Goal: Information Seeking & Learning: Learn about a topic

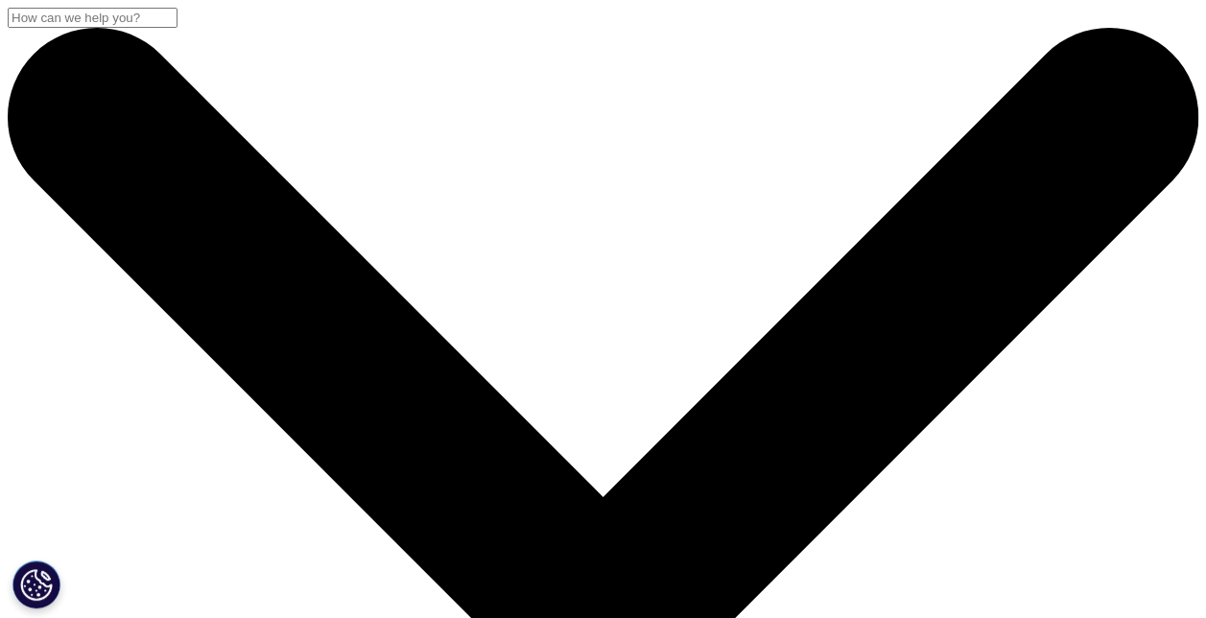
scroll to position [96, 0]
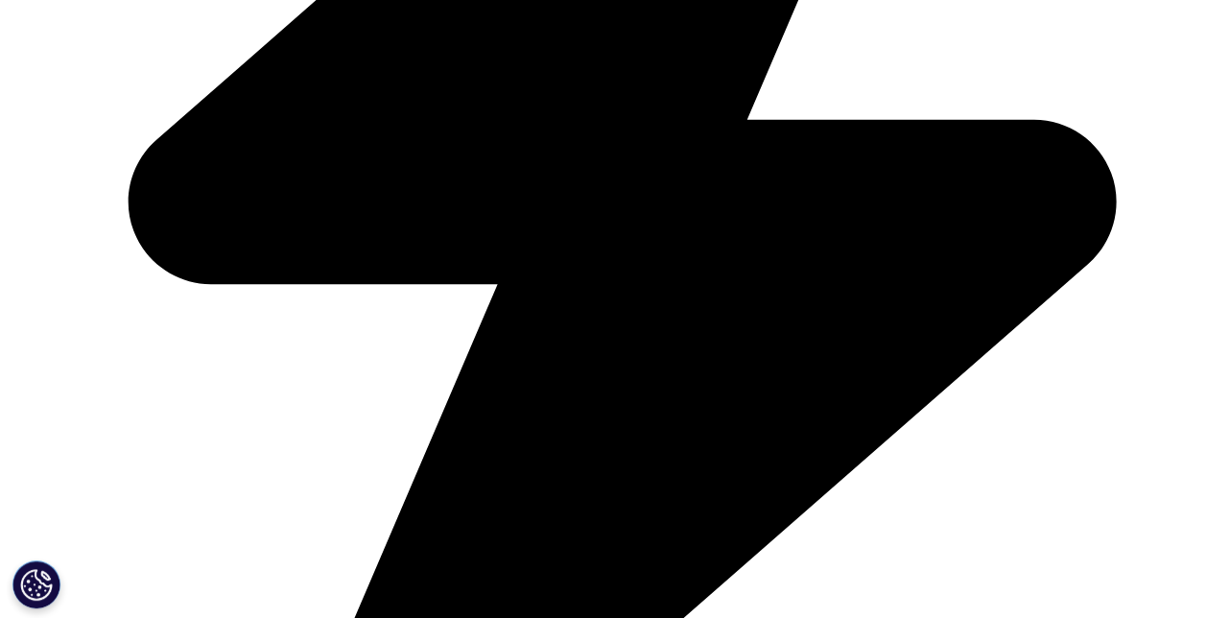
scroll to position [959, 0]
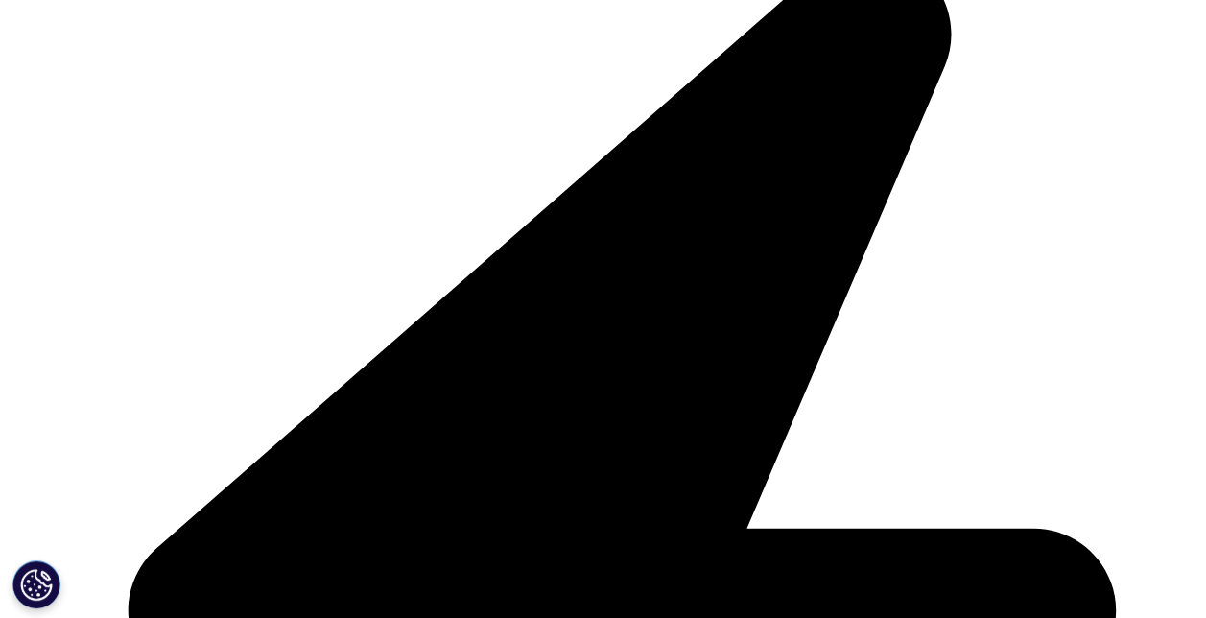
scroll to position [576, 0]
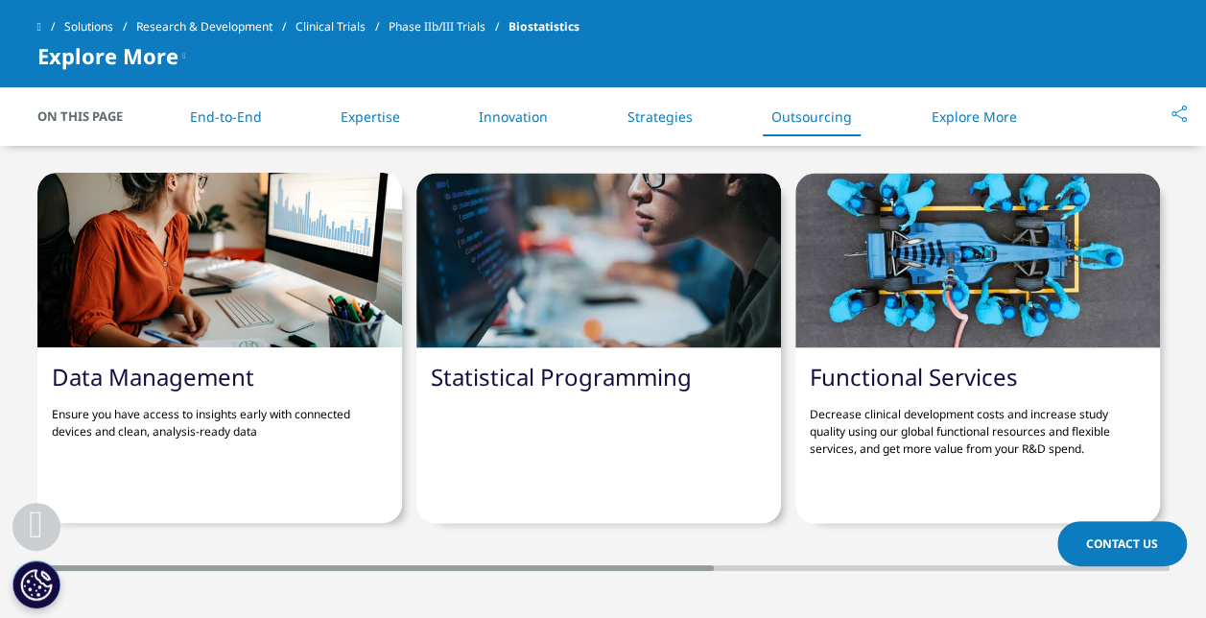
drag, startPoint x: 700, startPoint y: 518, endPoint x: 488, endPoint y: 521, distance: 212.0
click at [488, 565] on div at bounding box center [375, 568] width 676 height 6
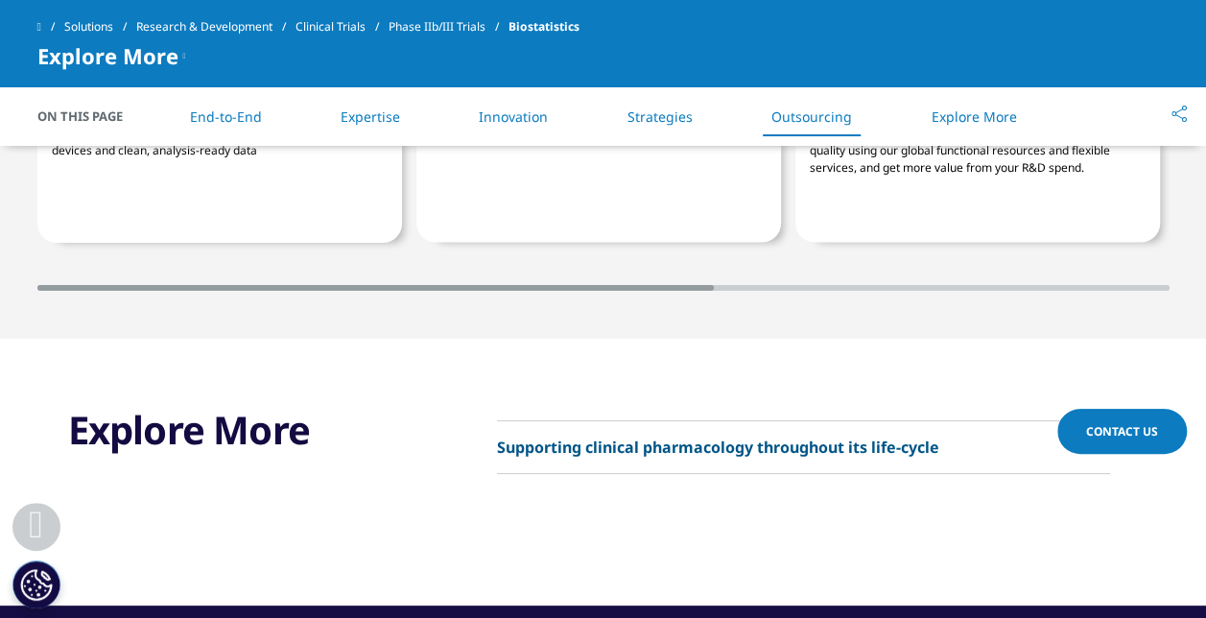
scroll to position [5697, 0]
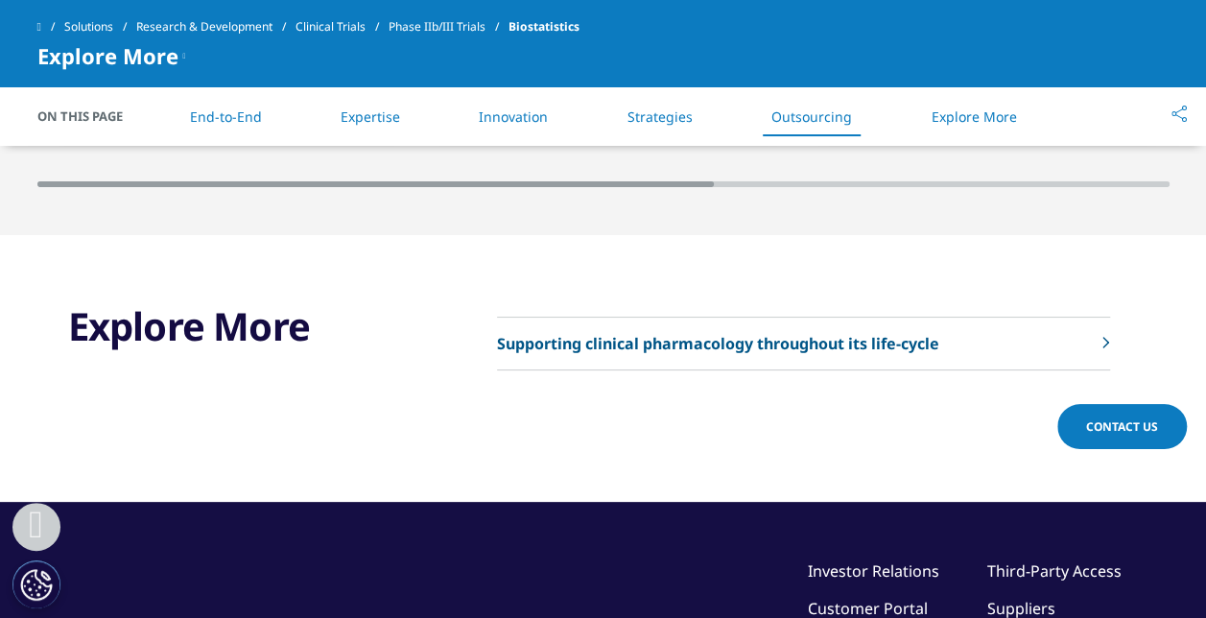
click at [666, 332] on p "Supporting clinical pharmacology throughout its life-cycle" at bounding box center [718, 343] width 442 height 23
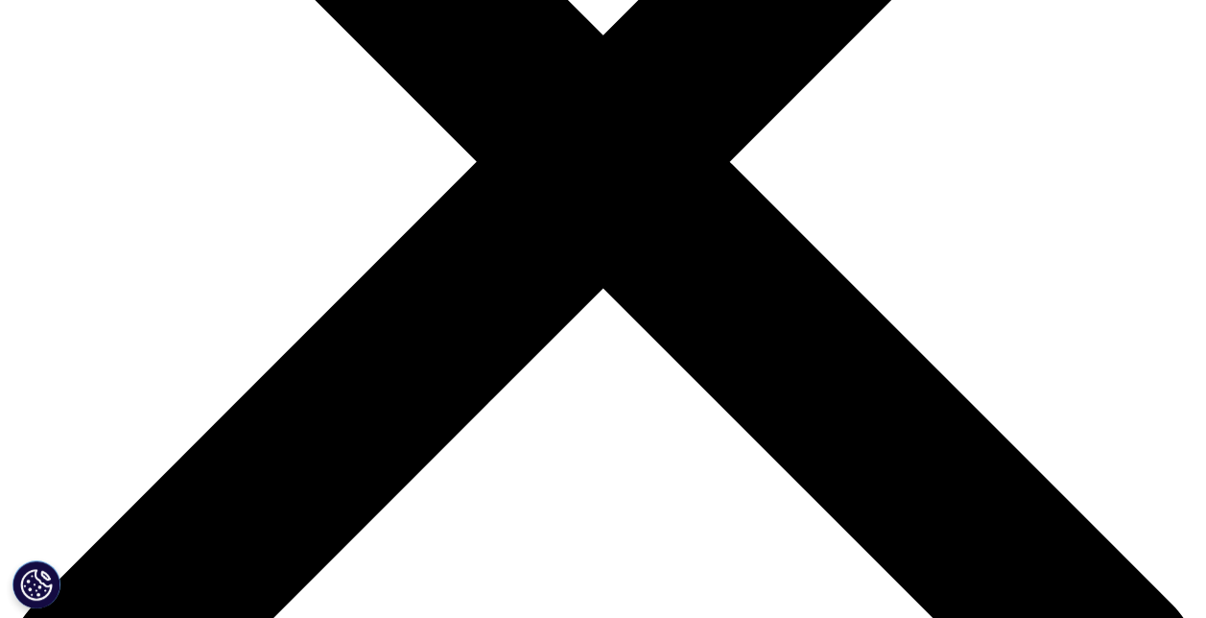
scroll to position [653, 0]
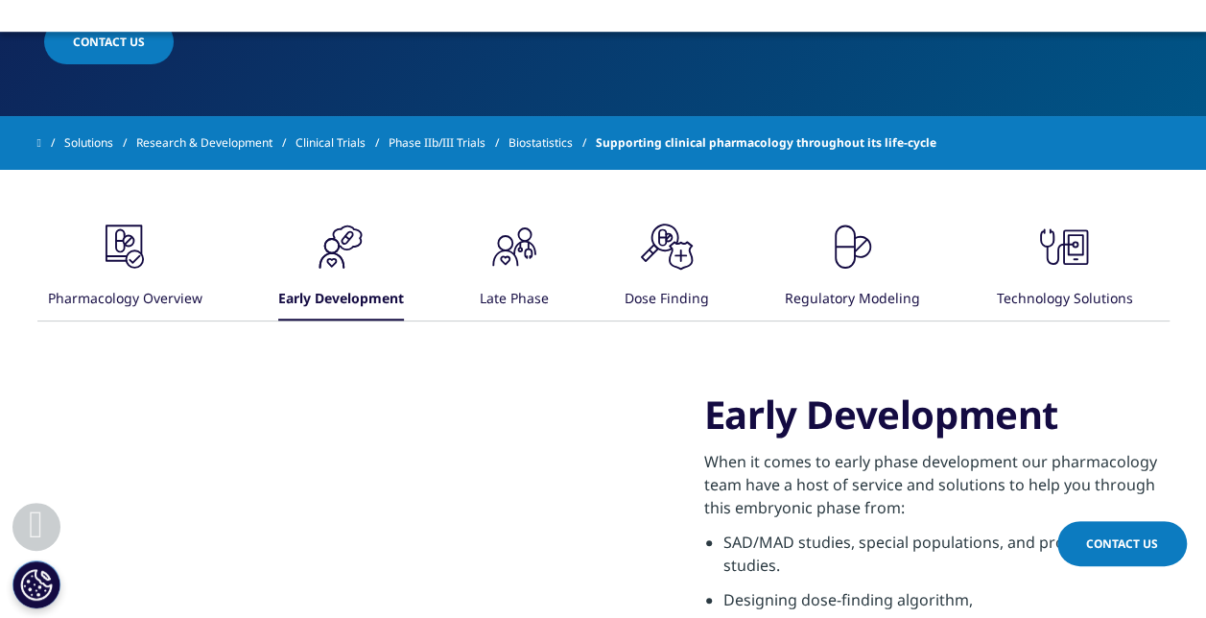
click at [543, 273] on div ".cls-1{fill:#231f20;}" at bounding box center [514, 248] width 58 height 61
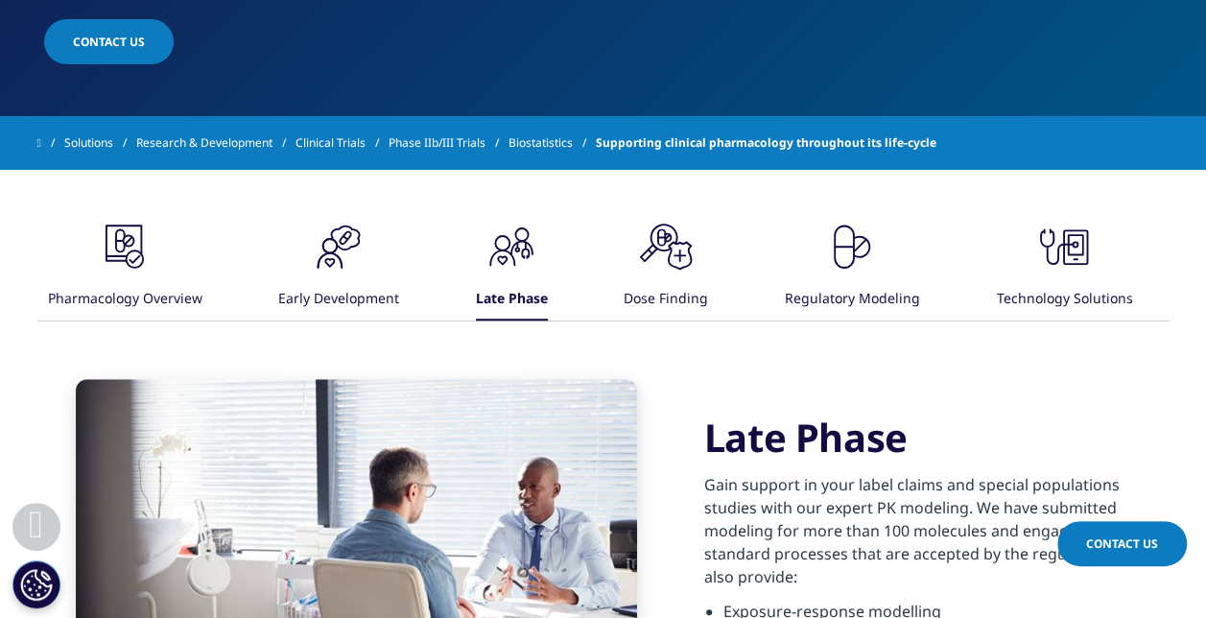
click at [677, 261] on icon ".cls-1{fill:#222929;}" at bounding box center [666, 247] width 58 height 58
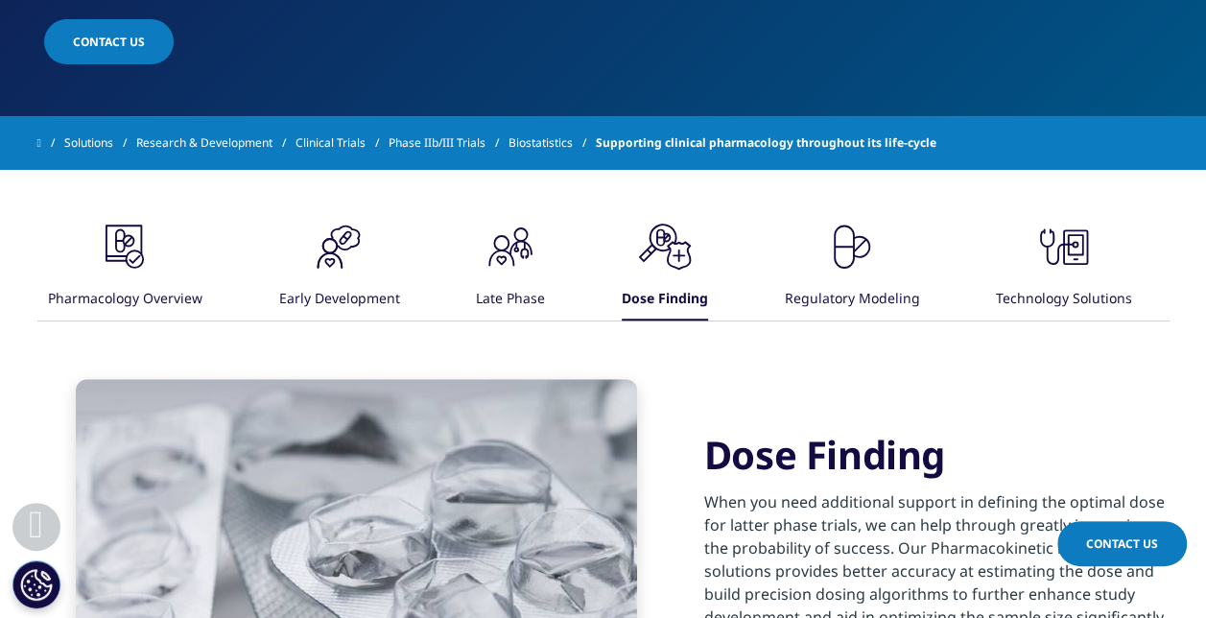
click at [870, 264] on icon ".cls-1{fill:#231f20;}" at bounding box center [852, 247] width 58 height 58
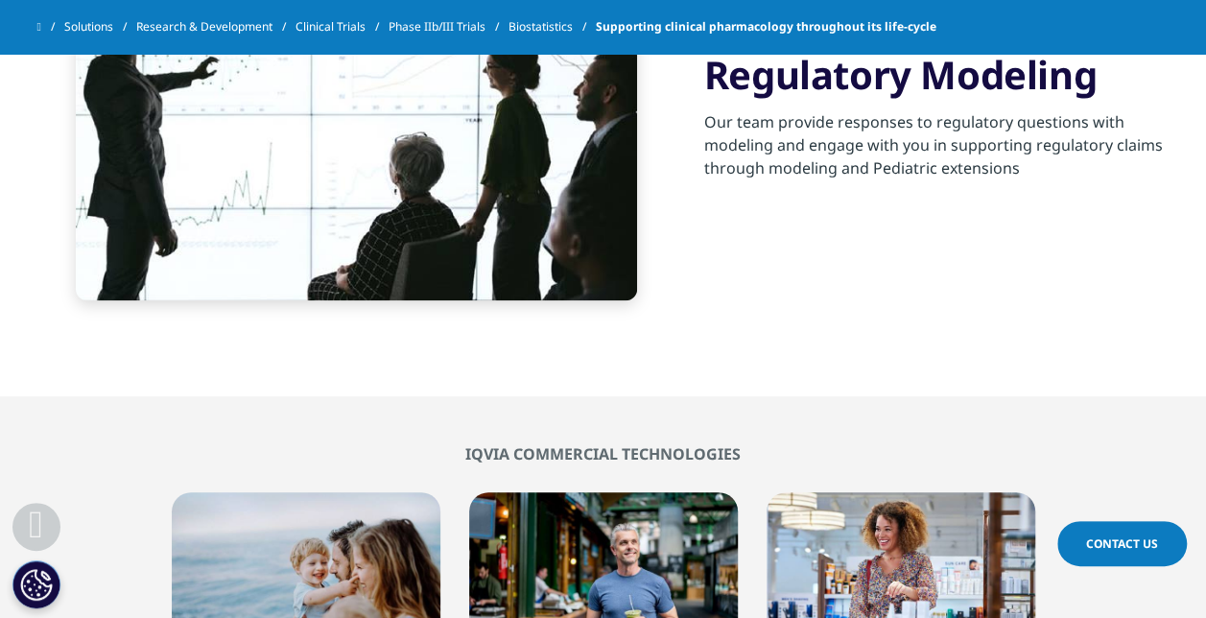
scroll to position [749, 0]
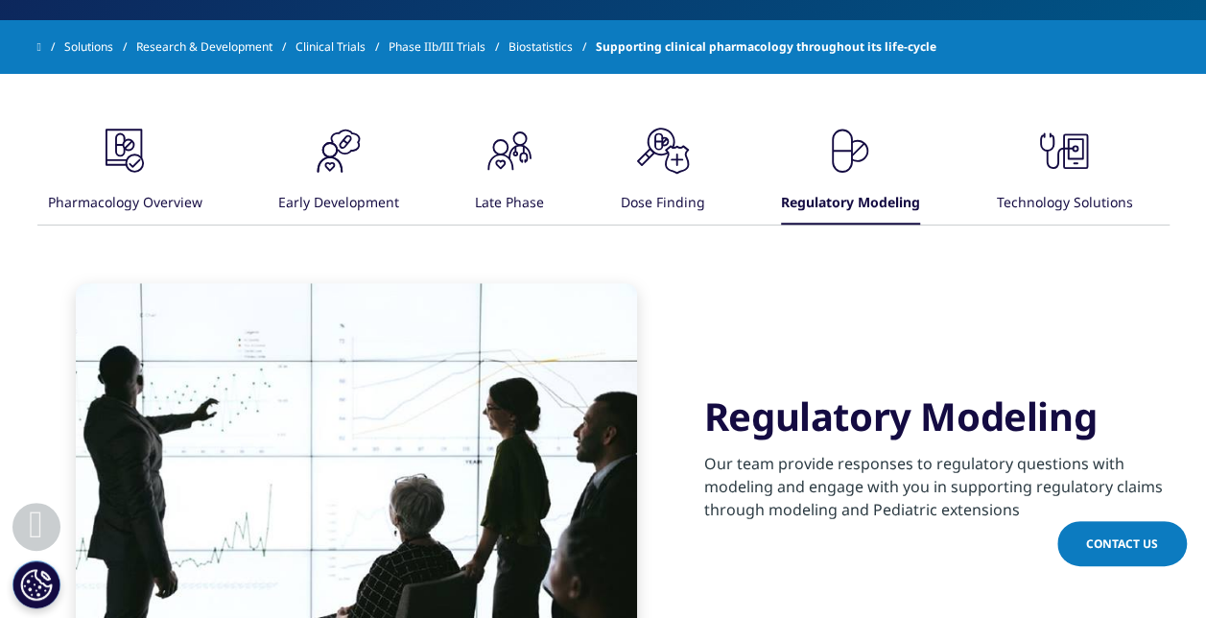
click at [1027, 201] on div "Technology Solutions" at bounding box center [1064, 203] width 136 height 41
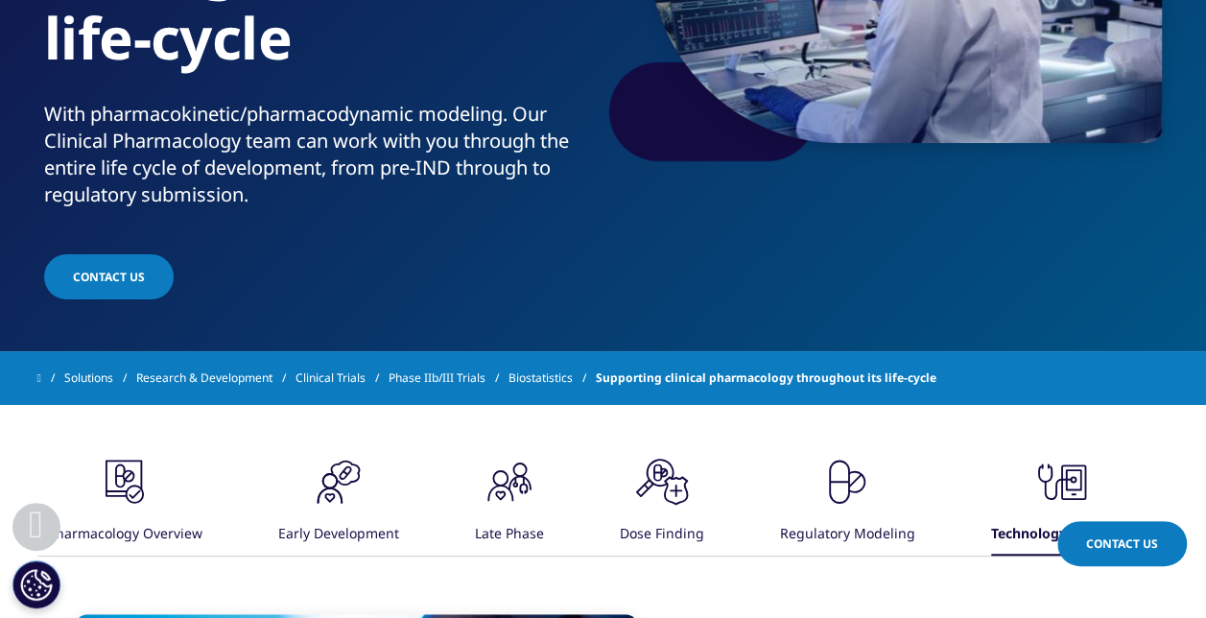
scroll to position [557, 0]
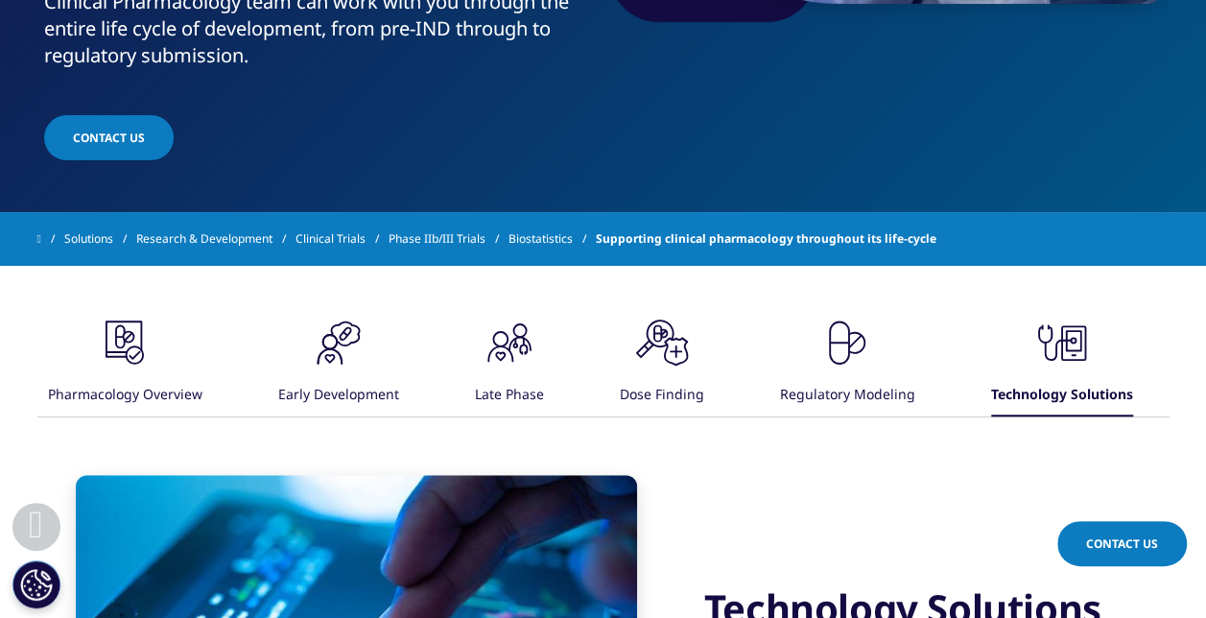
click at [551, 242] on link "Biostatistics" at bounding box center [551, 239] width 87 height 35
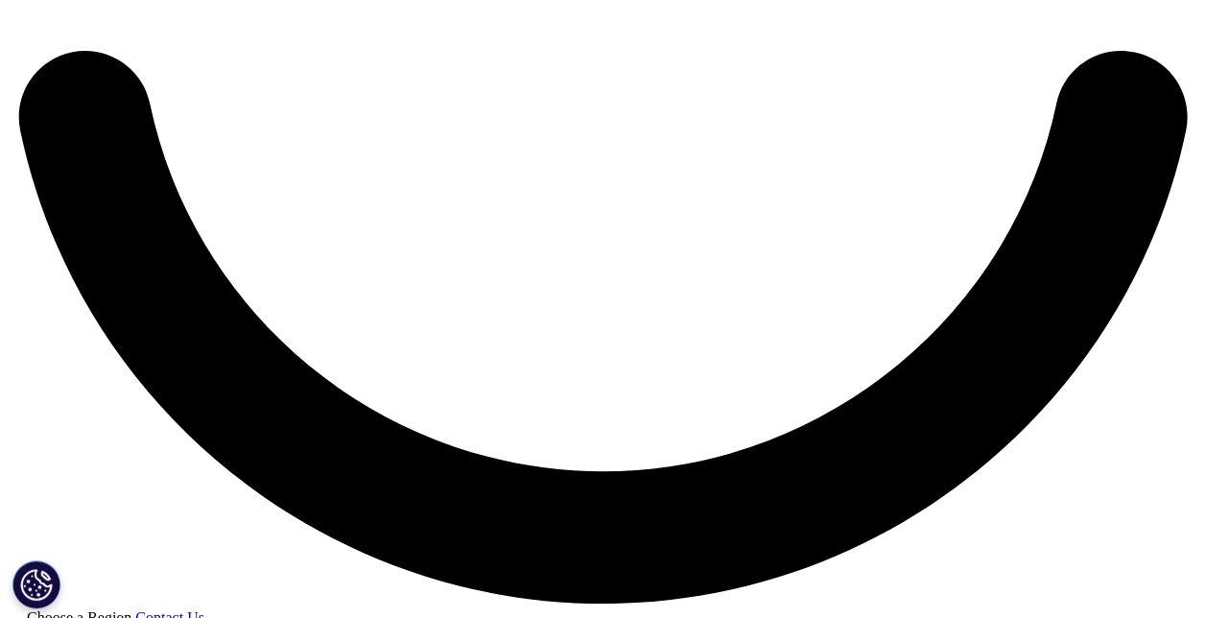
scroll to position [2974, 0]
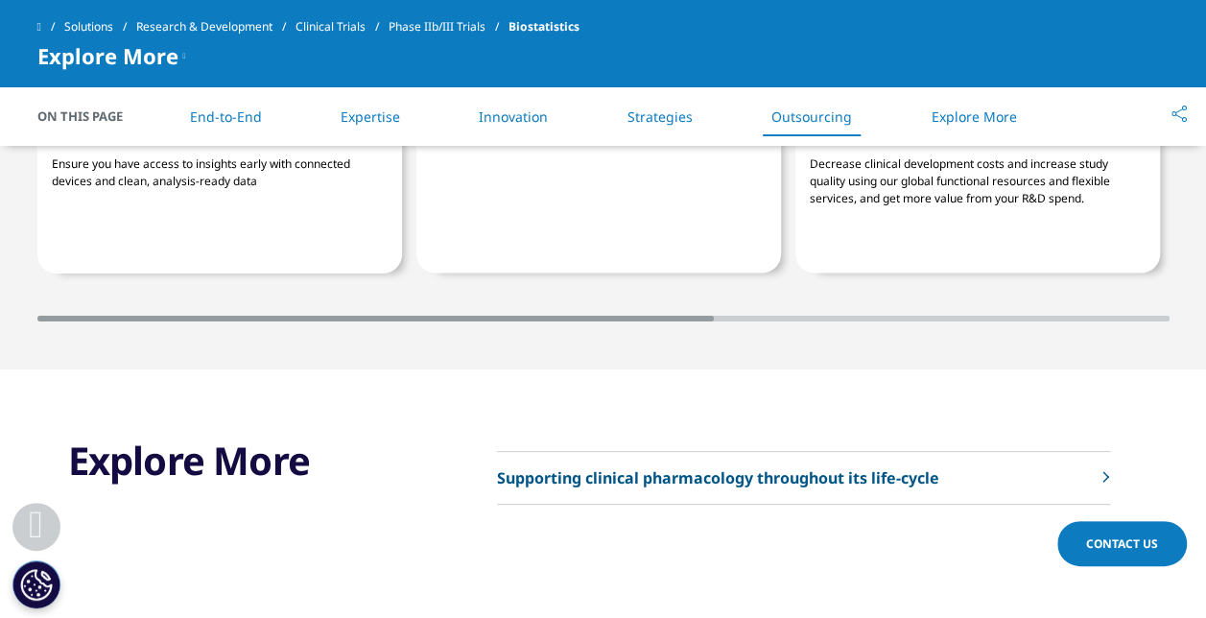
scroll to position [5570, 0]
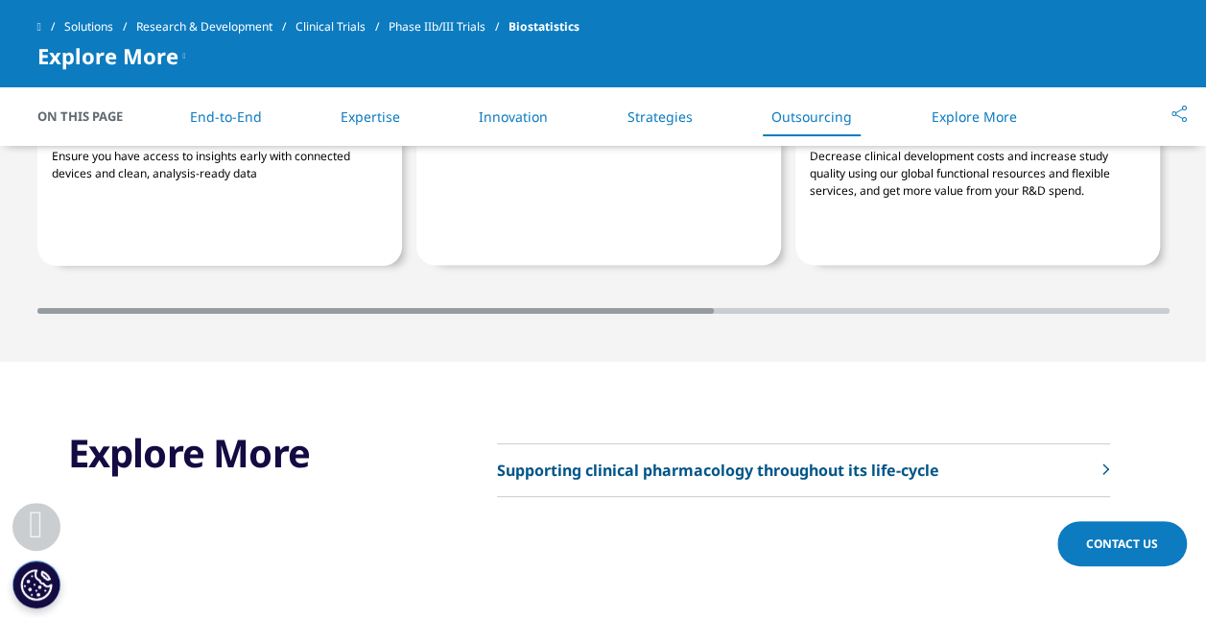
click at [827, 459] on p "Supporting clinical pharmacology throughout its life-cycle" at bounding box center [718, 470] width 442 height 23
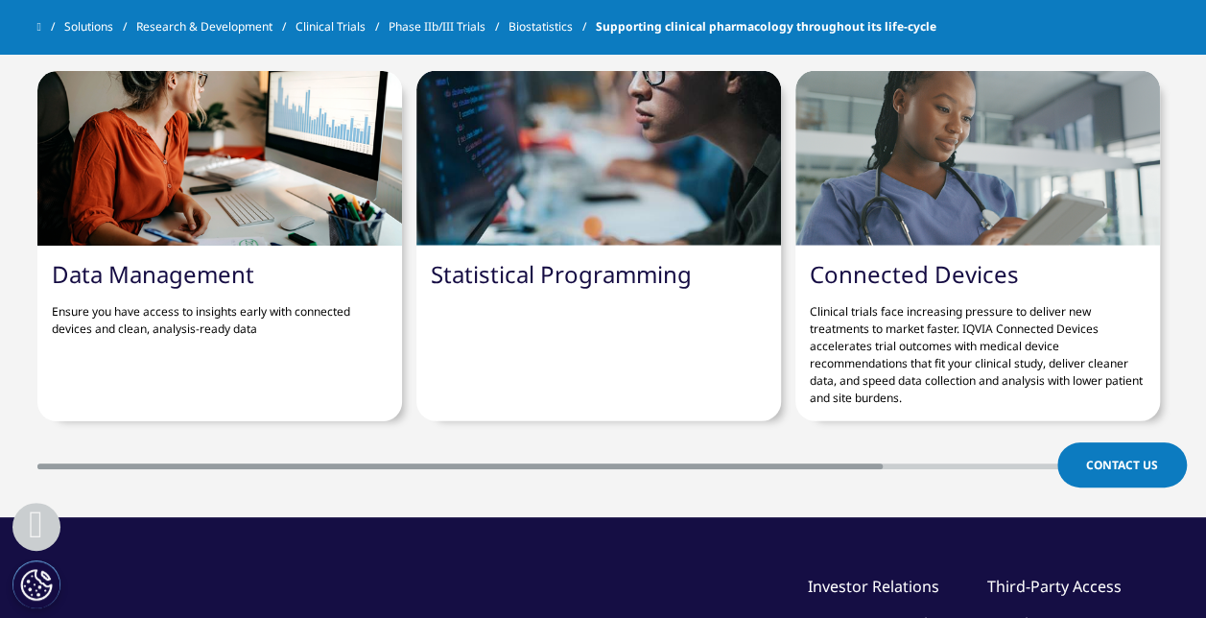
scroll to position [2207, 0]
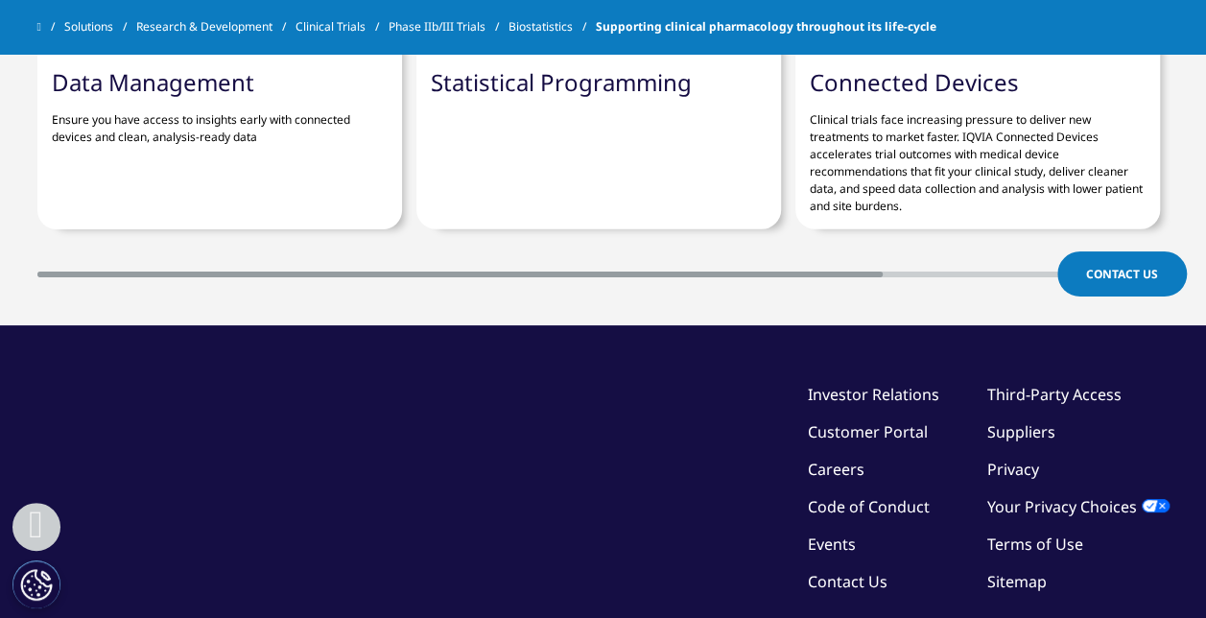
drag, startPoint x: 430, startPoint y: 245, endPoint x: 639, endPoint y: 251, distance: 209.2
click at [639, 251] on div "Data Management Ensure you have access to insights early with connected devices…" at bounding box center [603, 59] width 1132 height 437
drag, startPoint x: 639, startPoint y: 251, endPoint x: 571, endPoint y: 334, distance: 107.0
click at [571, 334] on div "©2025 IQVIA Inc, All Rights Reserved. Investor Relations Customer Portal Career…" at bounding box center [603, 520] width 1132 height 390
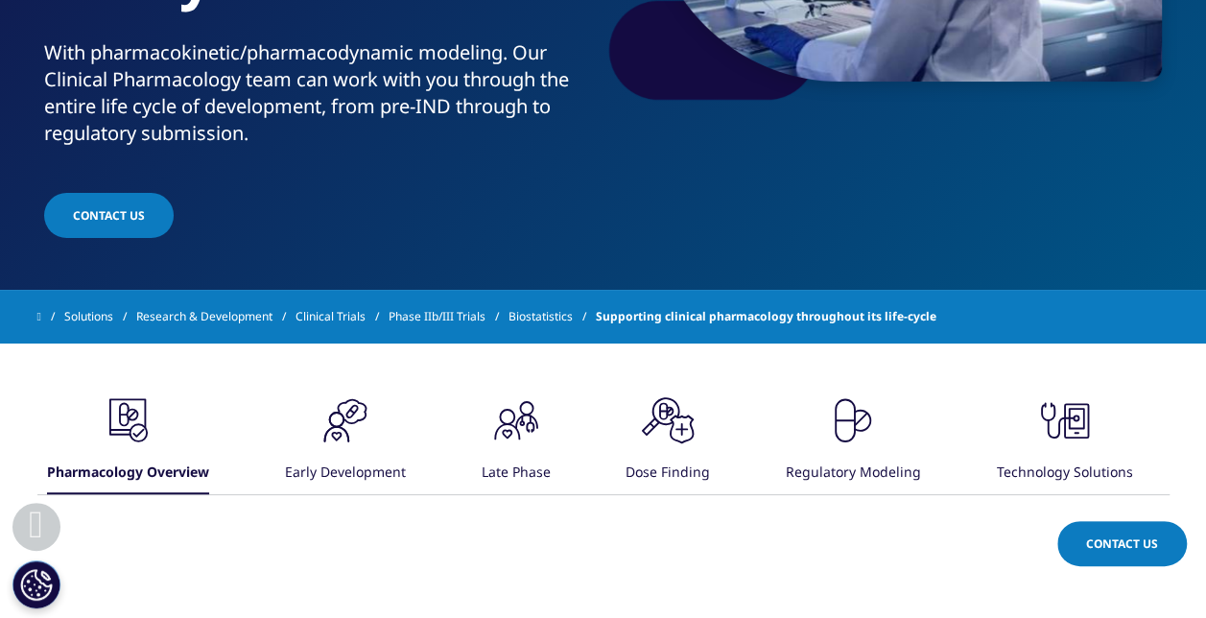
scroll to position [576, 0]
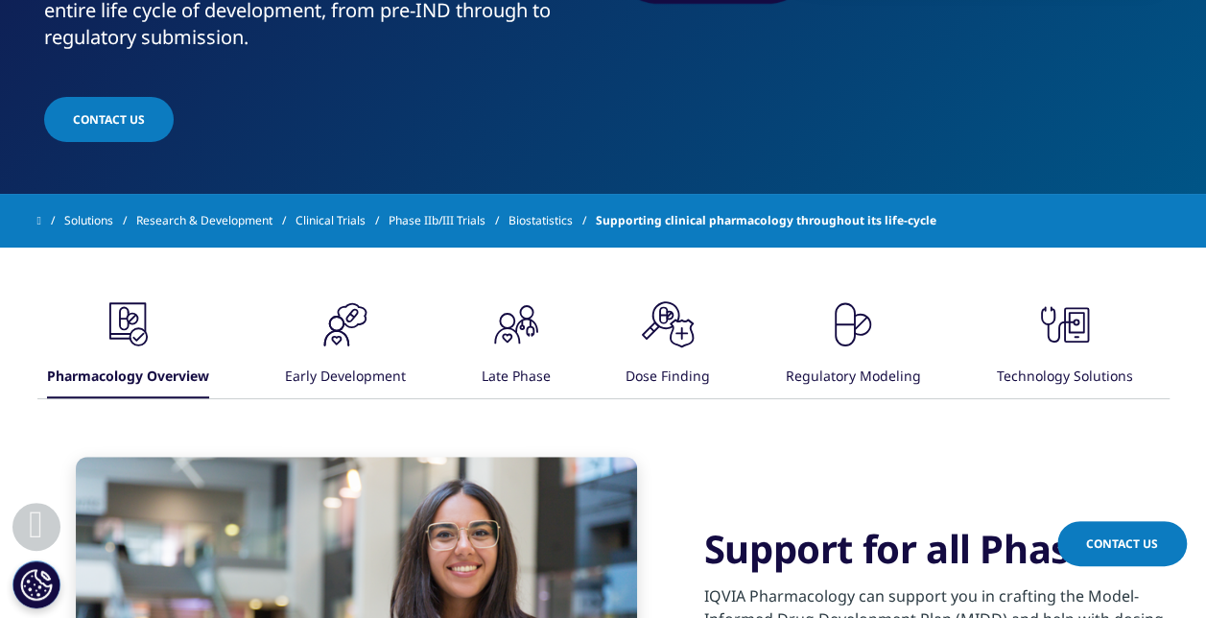
click at [383, 347] on div ".cls-1{fill:#231f20;} Early Development" at bounding box center [345, 346] width 121 height 103
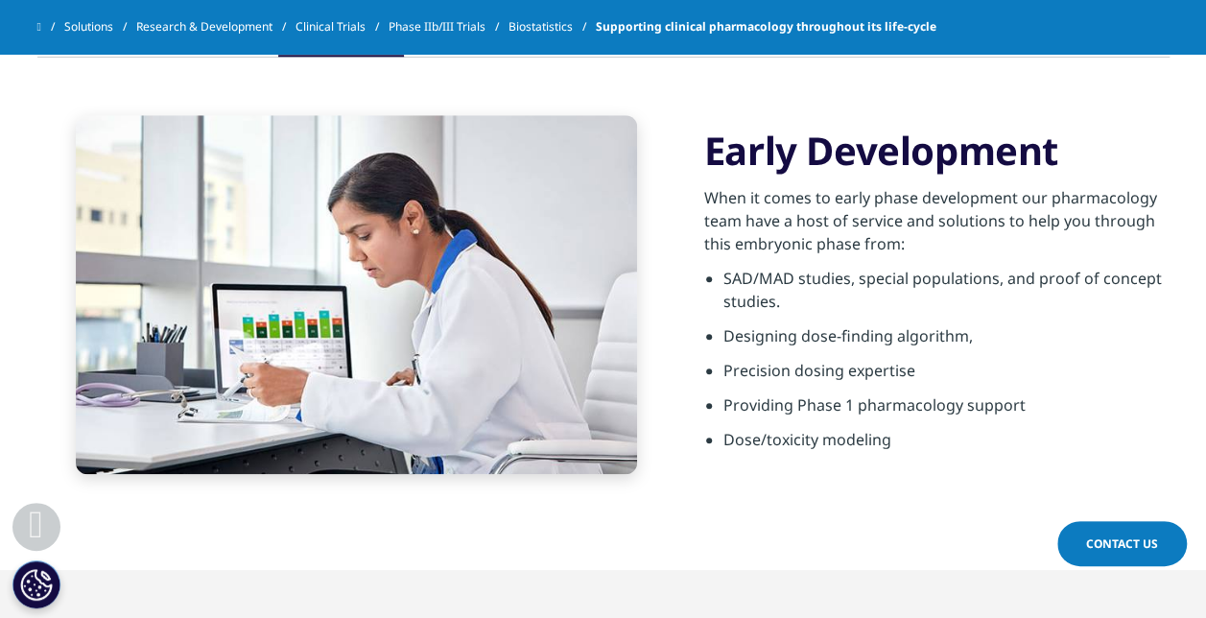
scroll to position [767, 0]
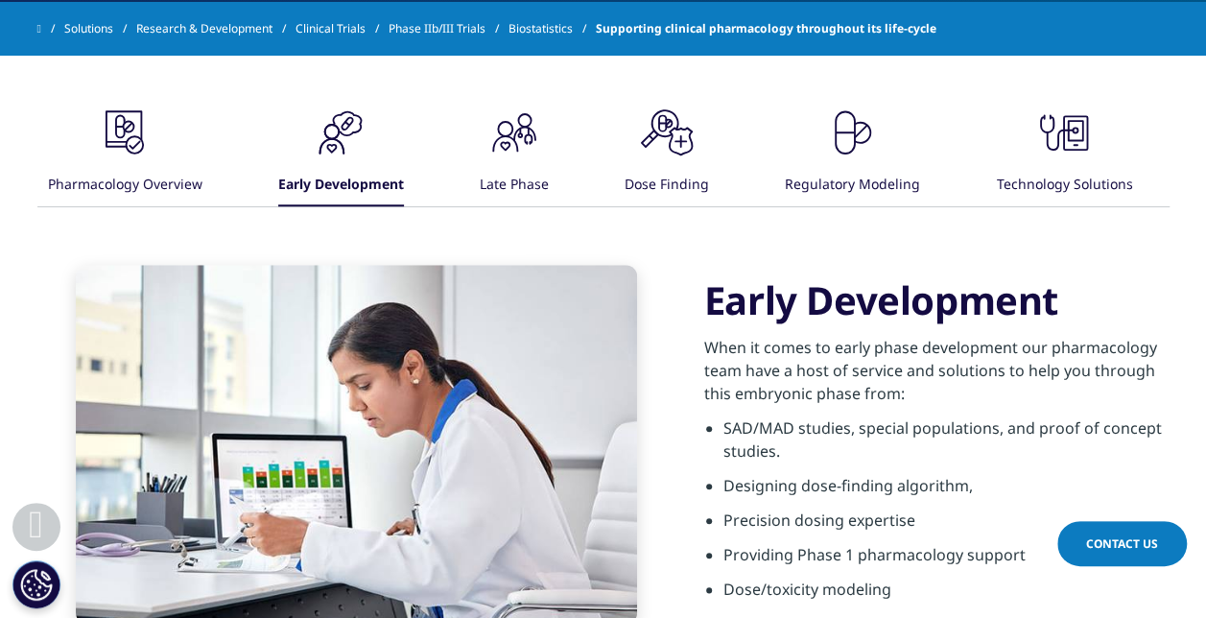
click at [522, 178] on div "Late Phase" at bounding box center [514, 185] width 69 height 41
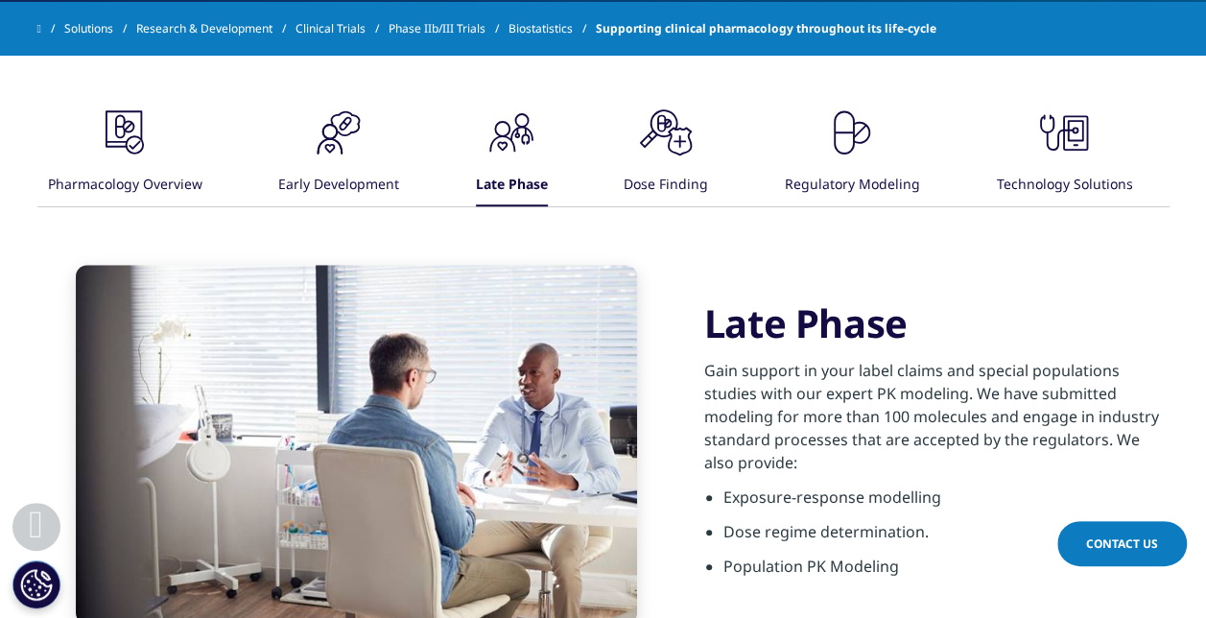
click at [673, 169] on div "Dose Finding" at bounding box center [666, 185] width 84 height 41
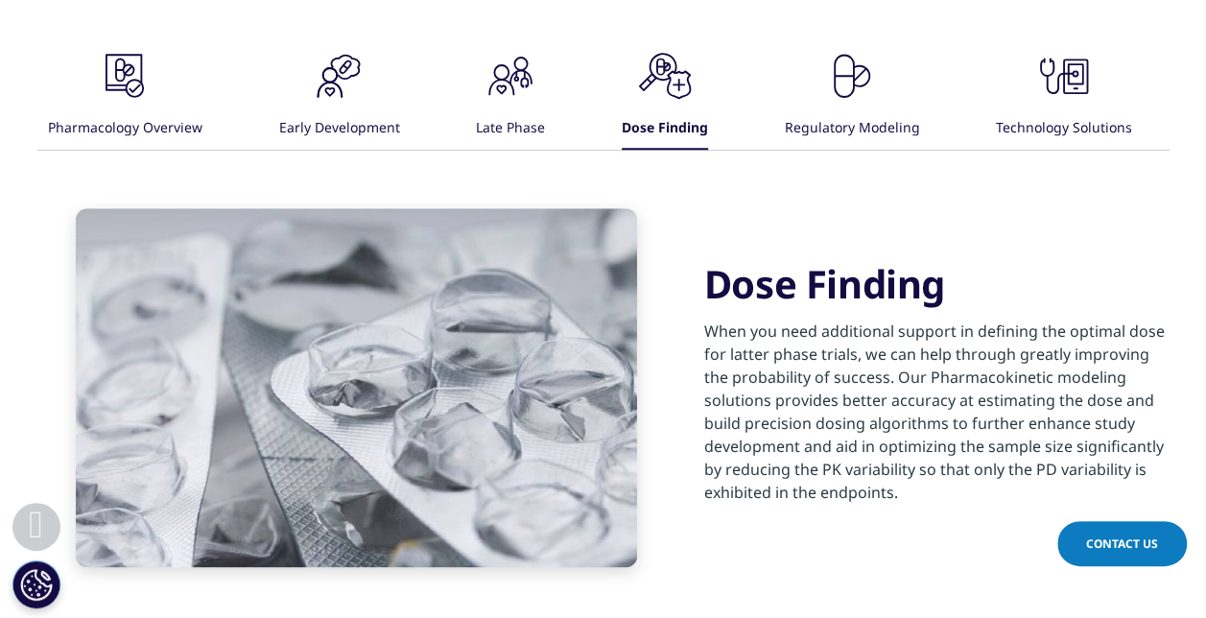
scroll to position [863, 0]
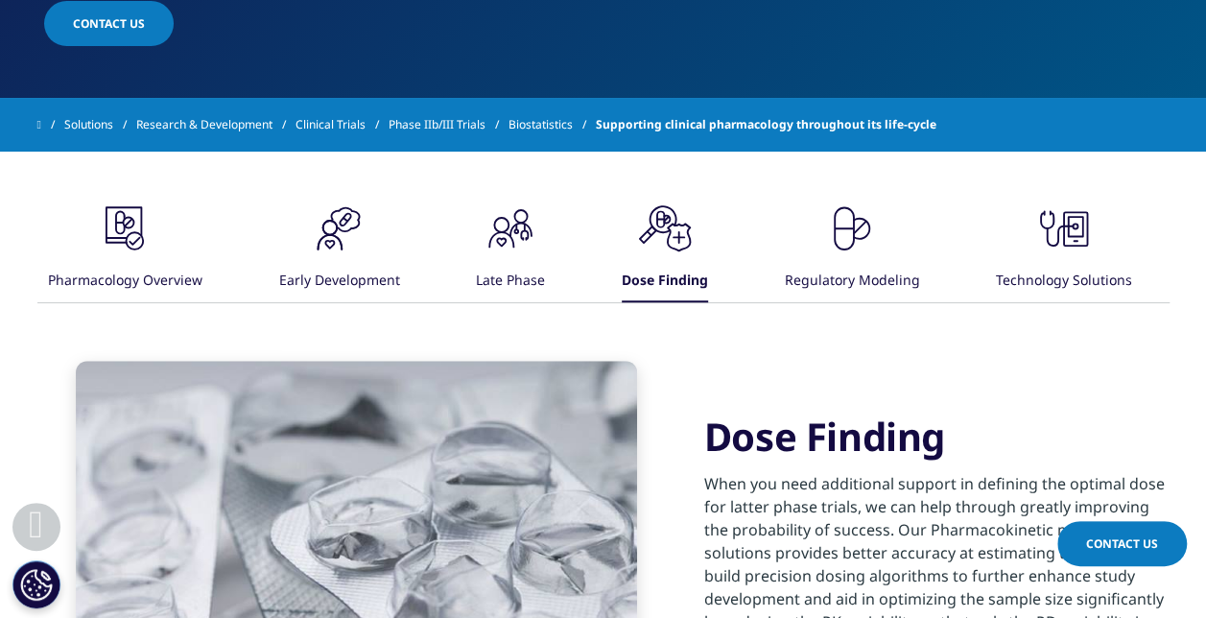
click at [893, 177] on div ".cls-1{fill:#231f20;} Pharmacology Overview .cls-1{fill:#231f20;} Early Develop…" at bounding box center [603, 484] width 1132 height 664
click at [896, 247] on div ".cls-1{fill:#231f20;} Regulatory Modeling" at bounding box center [851, 251] width 135 height 103
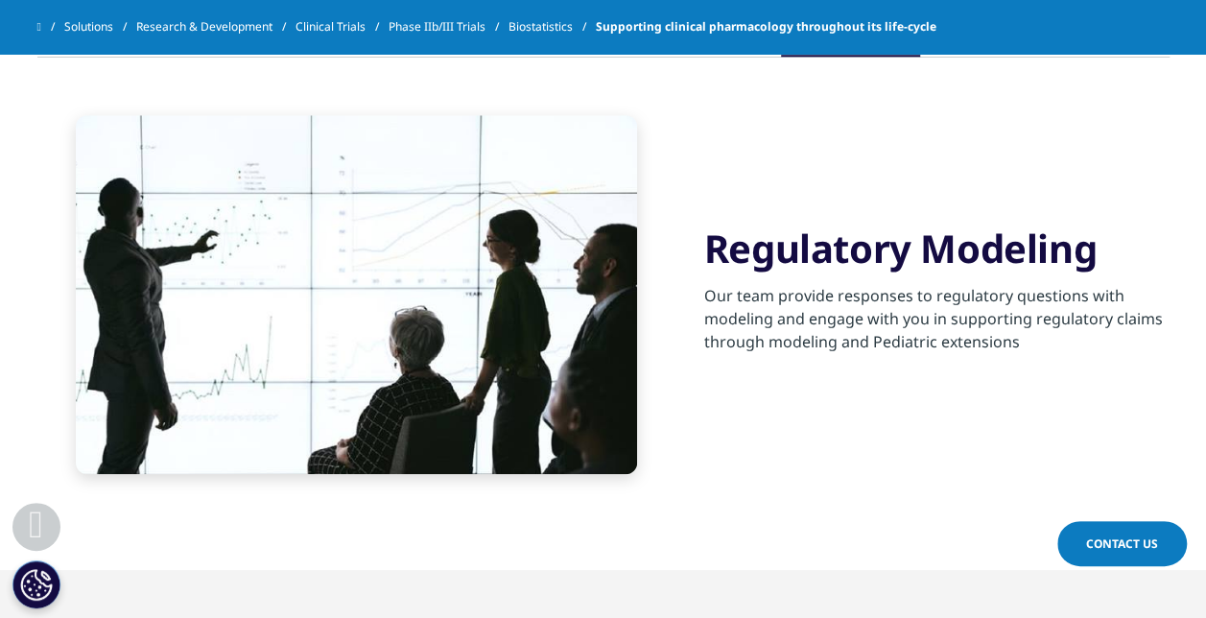
scroll to position [672, 0]
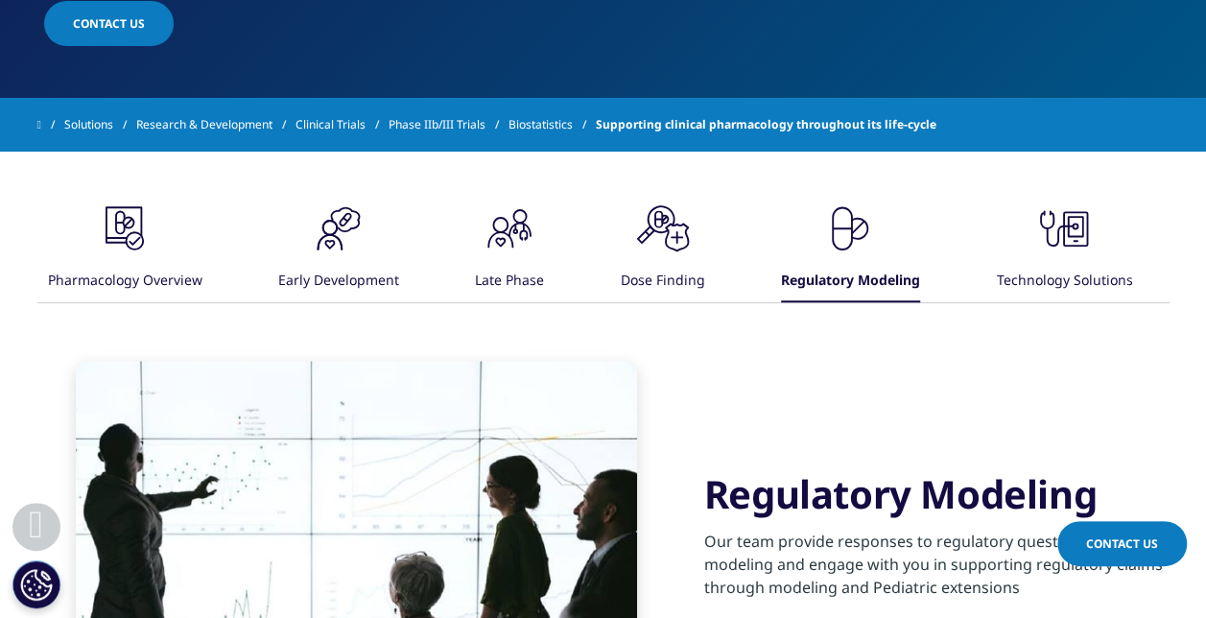
click at [1078, 243] on icon ".cls-1{fill:#231f20;}" at bounding box center [1064, 229] width 58 height 58
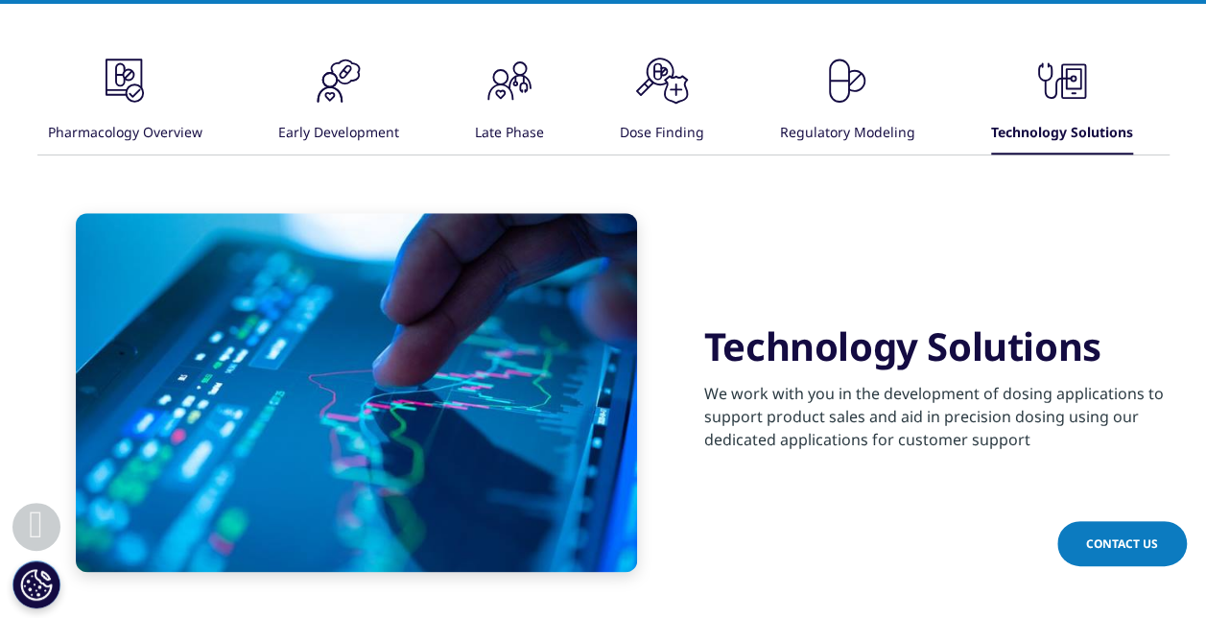
scroll to position [576, 0]
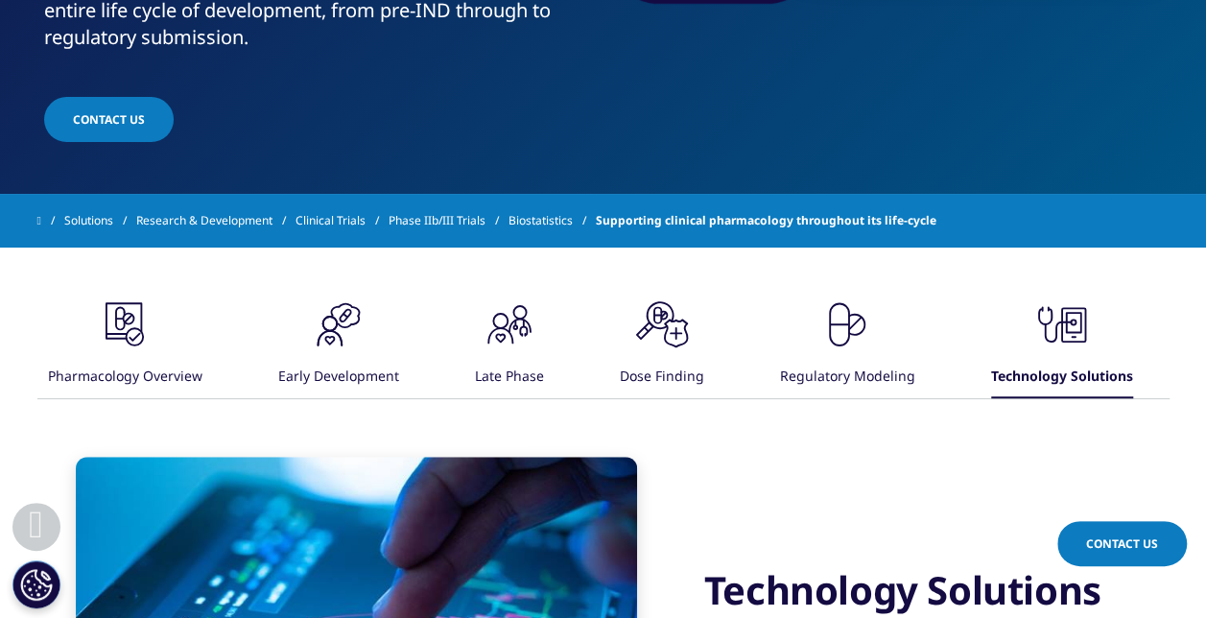
click at [637, 379] on div "Dose Finding" at bounding box center [662, 377] width 84 height 41
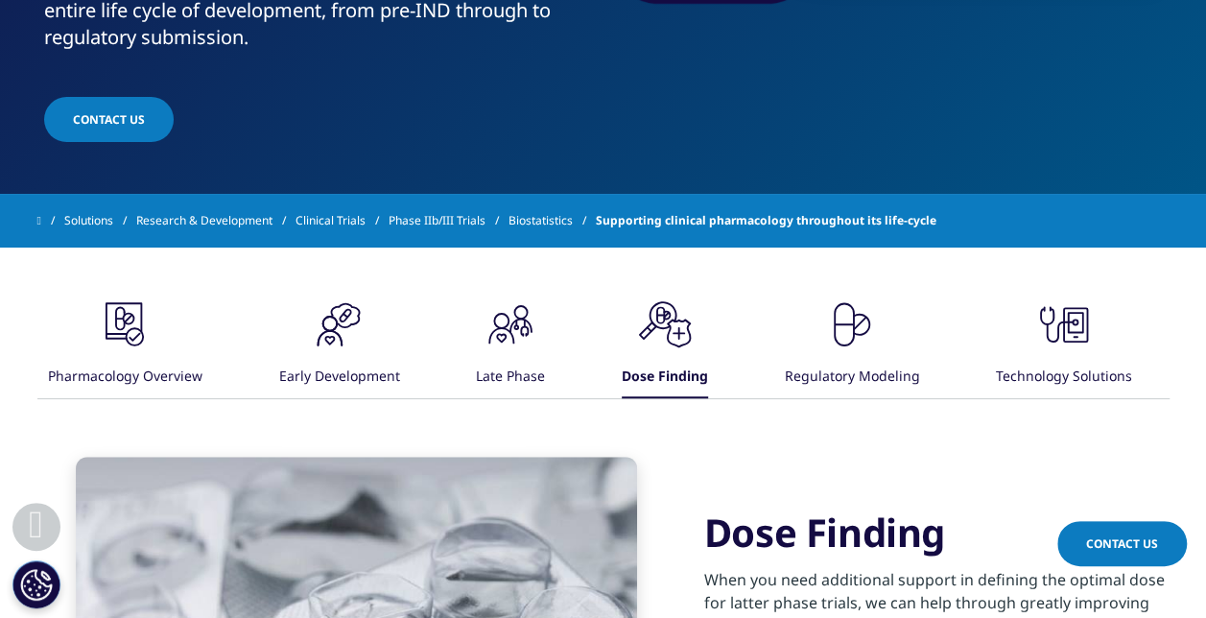
click at [840, 373] on div "Regulatory Modeling" at bounding box center [851, 377] width 135 height 41
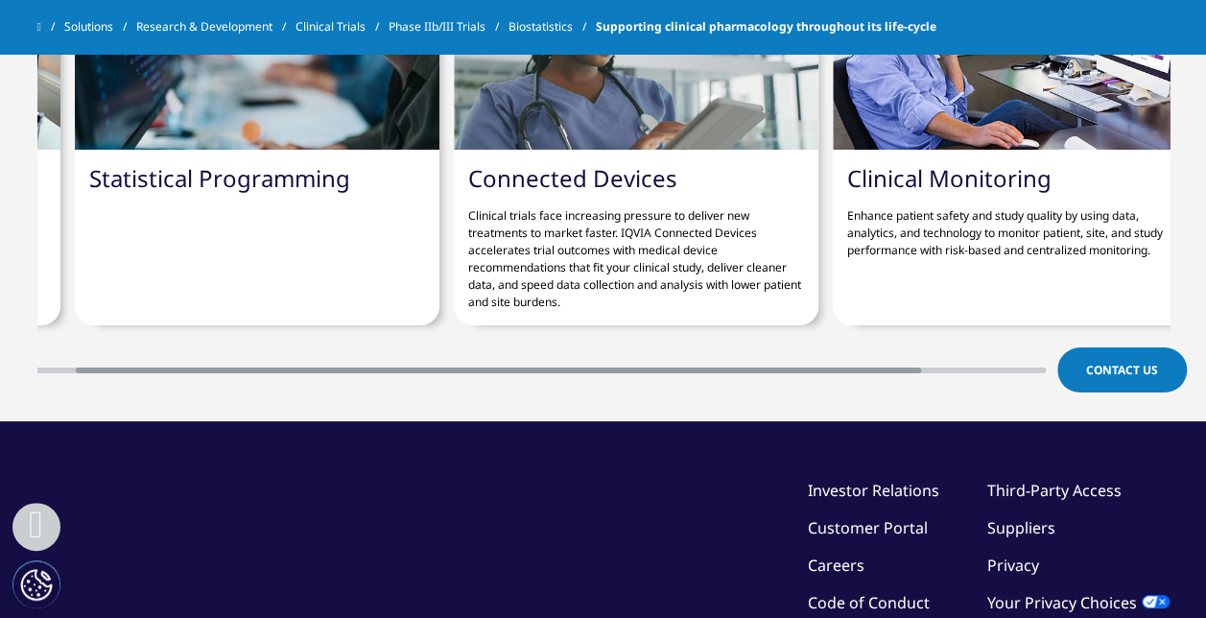
scroll to position [0, 384]
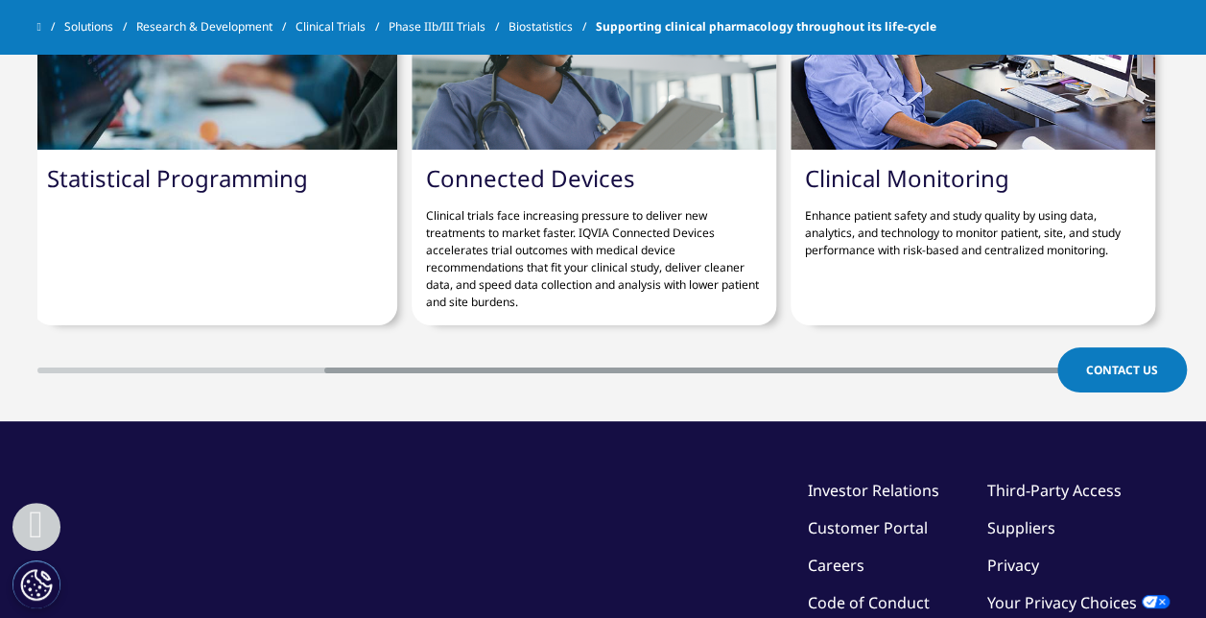
drag, startPoint x: 497, startPoint y: 345, endPoint x: 792, endPoint y: 351, distance: 295.5
click at [792, 351] on section "Related Solutions Data Management Ensure you have access to insights early with…" at bounding box center [603, 135] width 1206 height 572
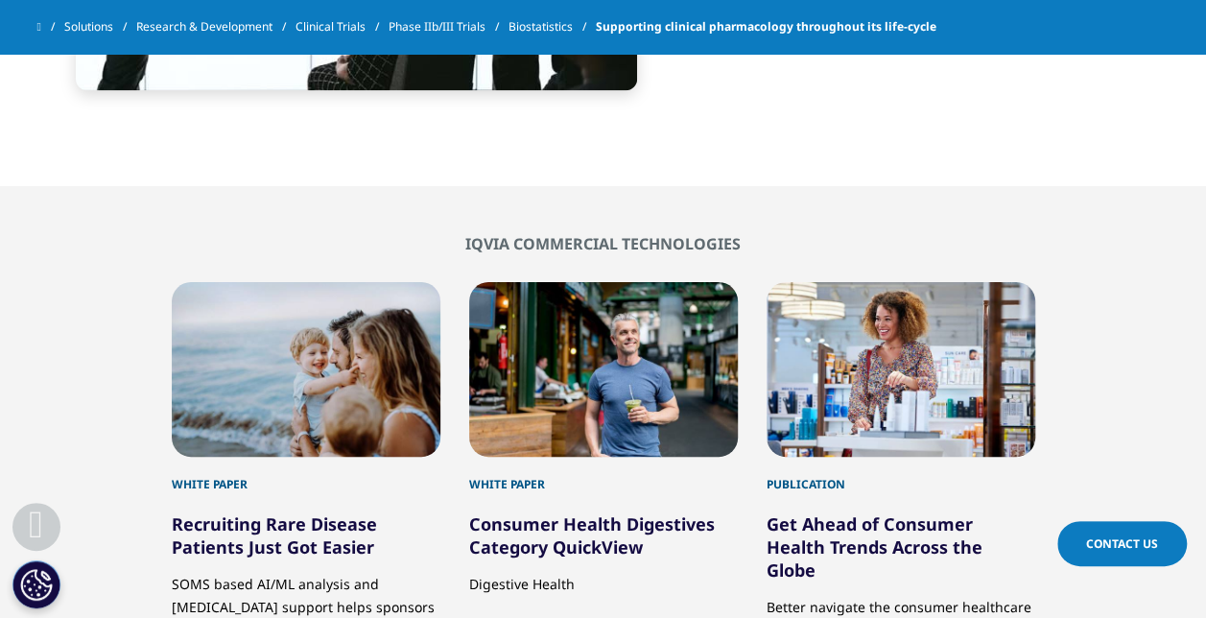
scroll to position [863, 0]
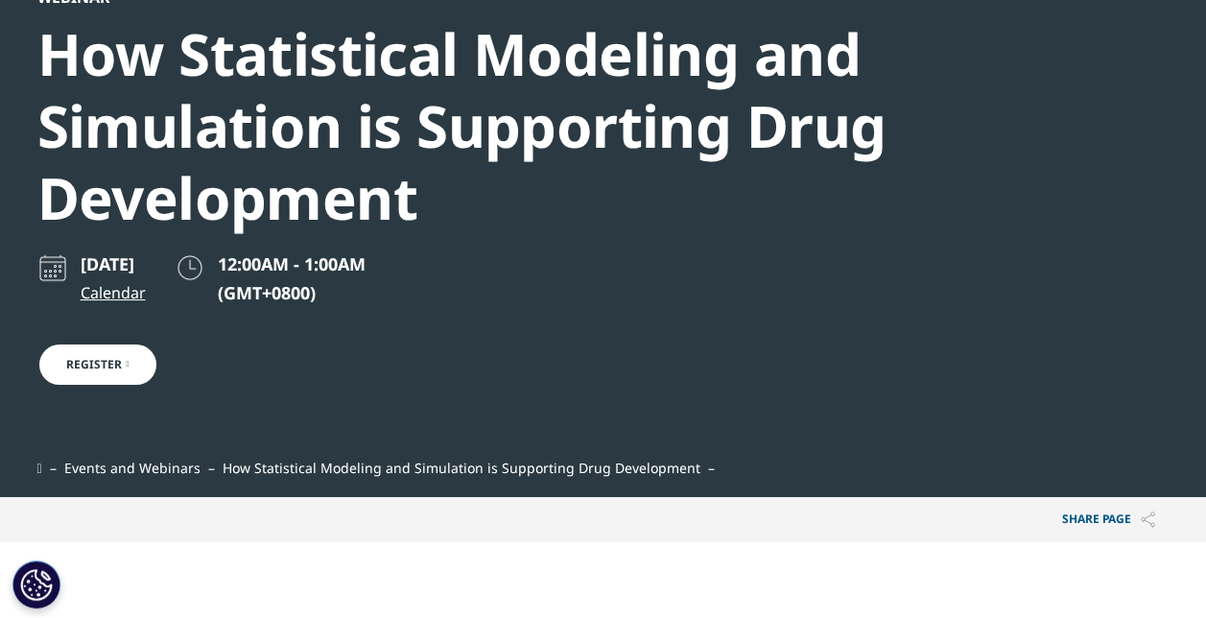
scroll to position [96, 0]
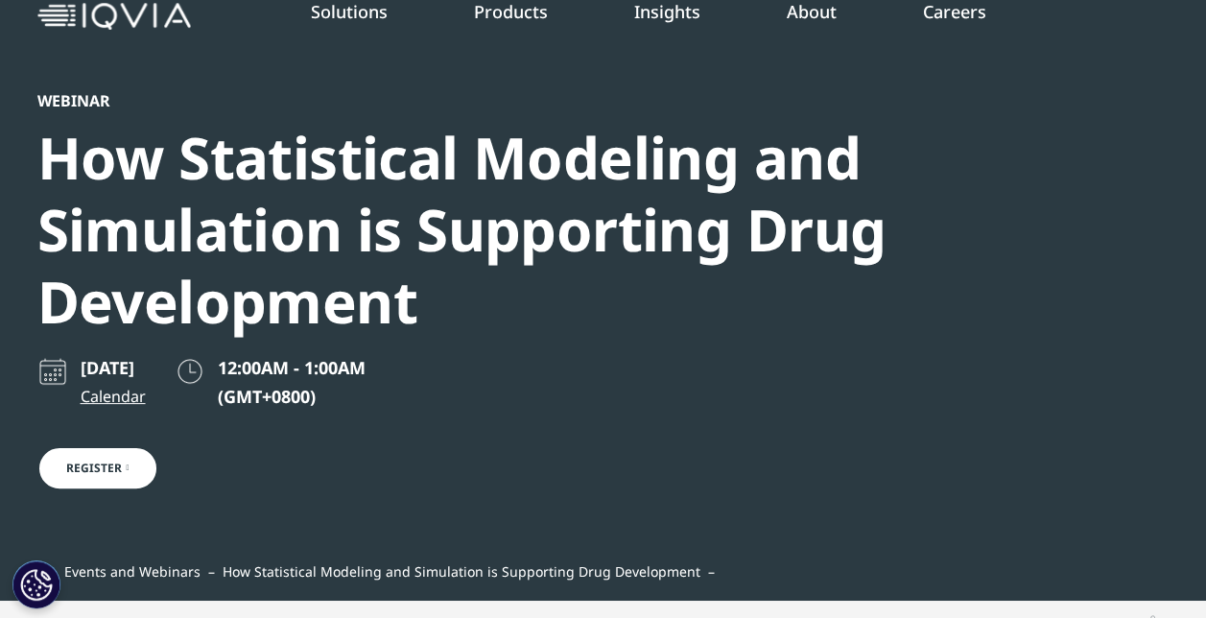
click at [602, 208] on div "How Statistical Modeling and Simulation is Supporting Drug Development" at bounding box center [551, 230] width 1028 height 216
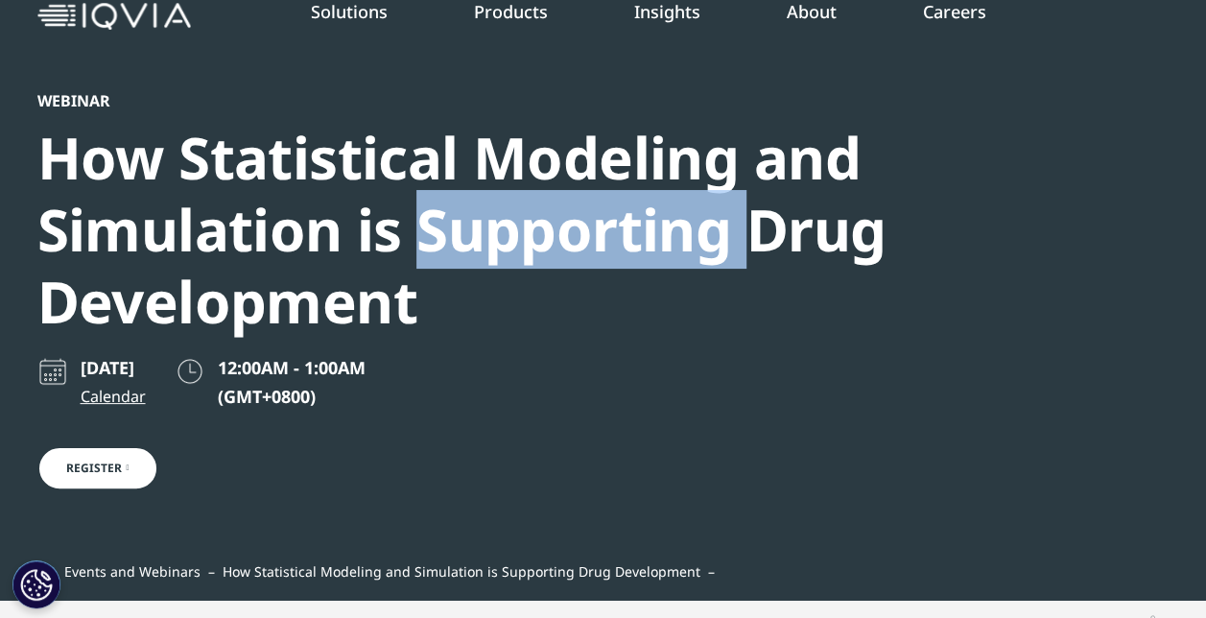
click at [602, 208] on div "How Statistical Modeling and Simulation is Supporting Drug Development" at bounding box center [551, 230] width 1028 height 216
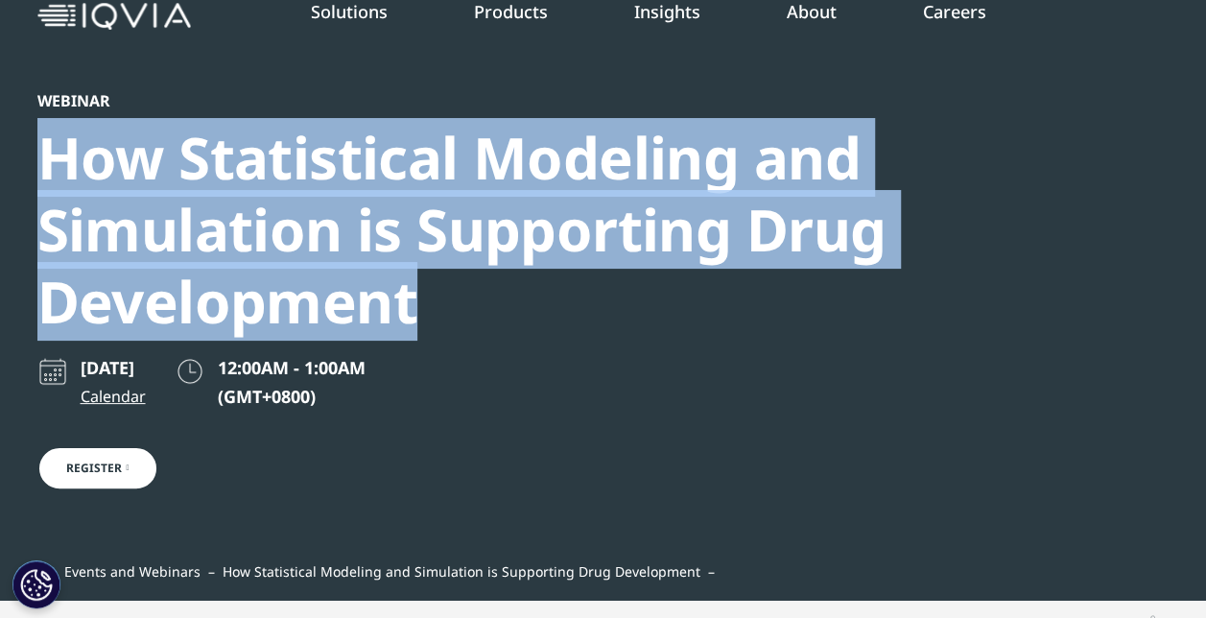
click at [602, 208] on div "How Statistical Modeling and Simulation is Supporting Drug Development" at bounding box center [551, 230] width 1028 height 216
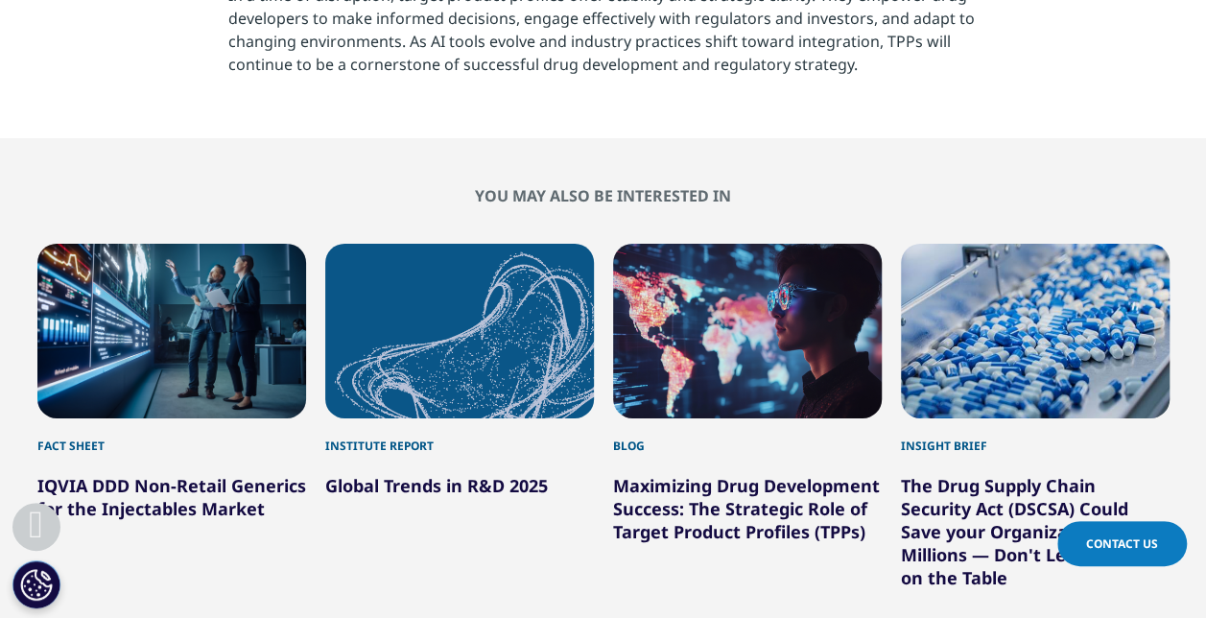
scroll to position [3166, 0]
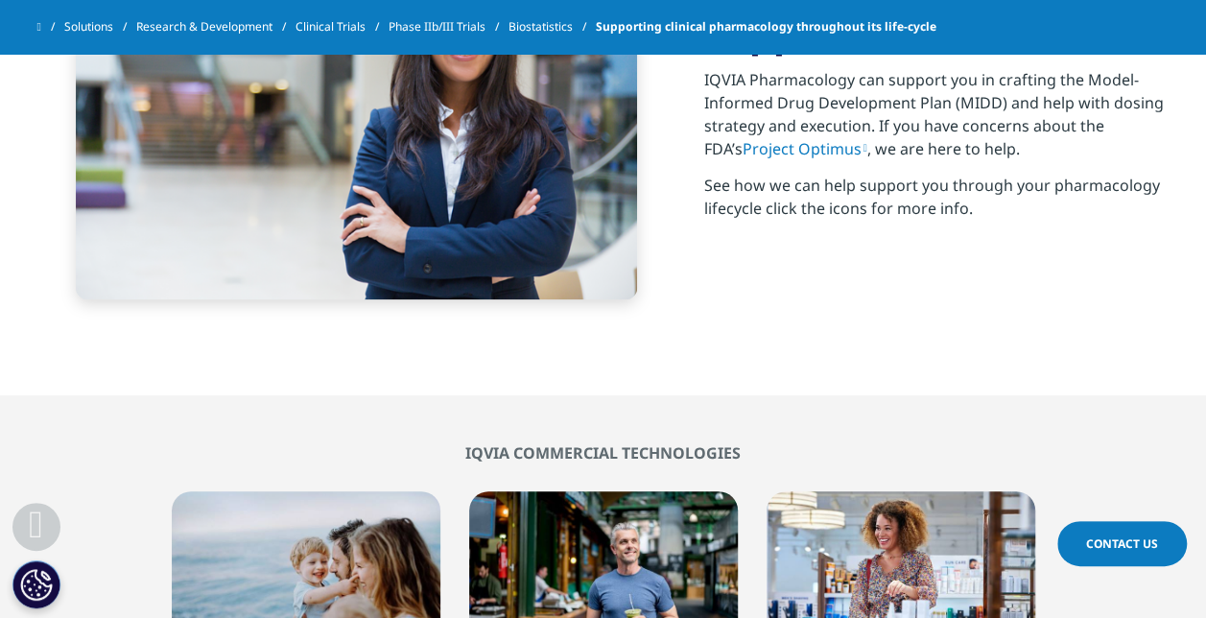
scroll to position [941, 0]
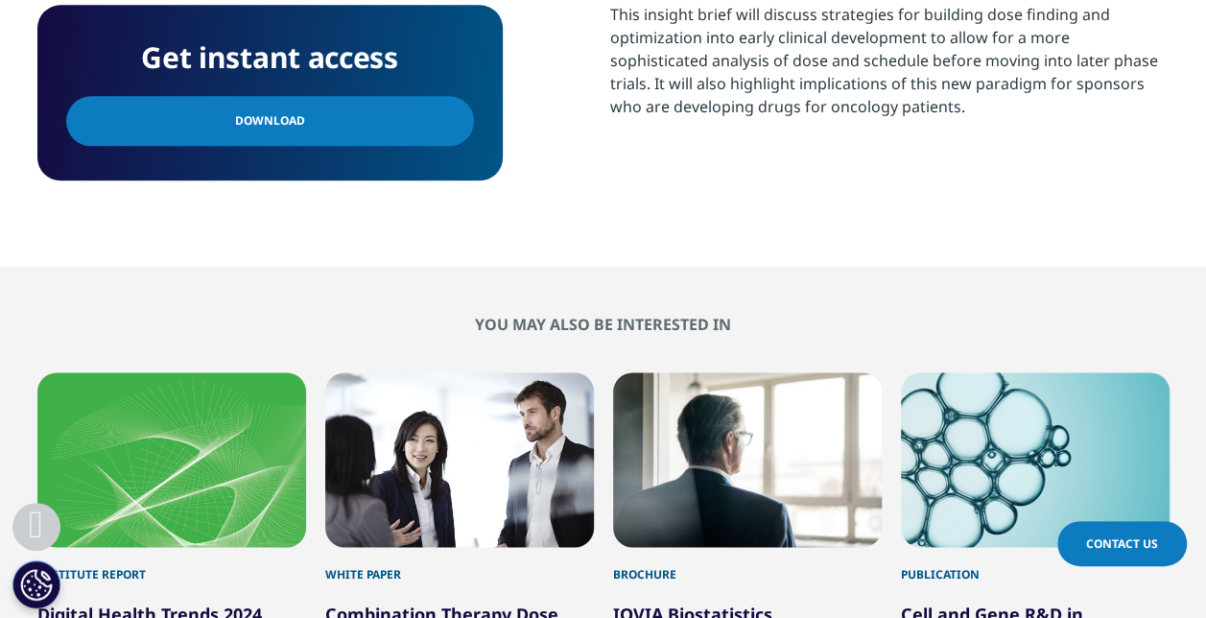
scroll to position [1343, 0]
